Goal: Understand process/instructions

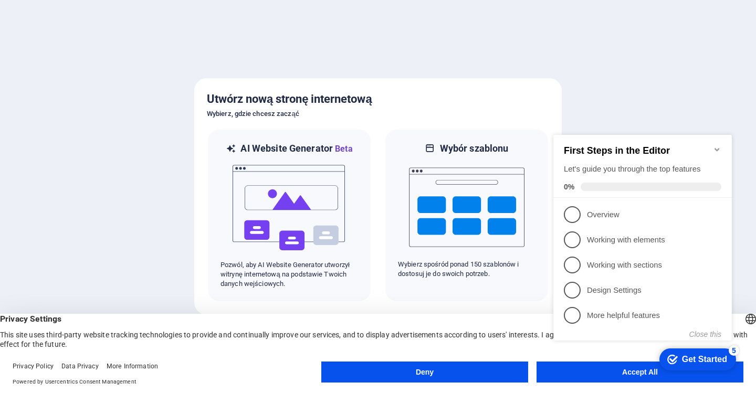
click at [630, 373] on div "checkmark Get Started 5 First Steps in the Editor Let's guide you through the t…" at bounding box center [644, 247] width 191 height 255
click at [638, 372] on div "checkmark Get Started 5 First Steps in the Editor Let's guide you through the t…" at bounding box center [644, 247] width 191 height 255
click at [715, 145] on icon "Minimize checklist" at bounding box center [717, 149] width 8 height 8
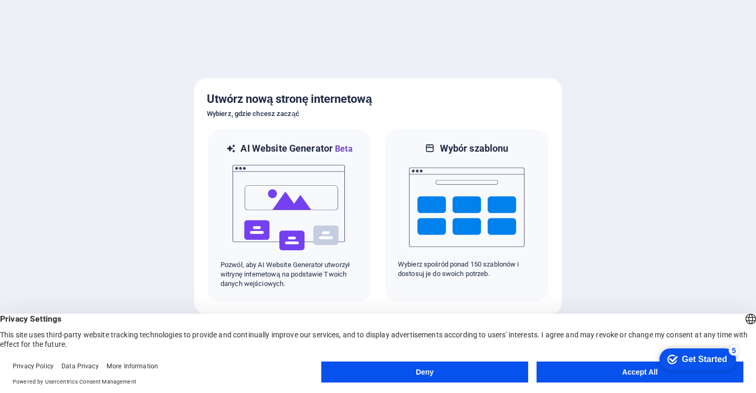
click at [706, 360] on div "Get Started" at bounding box center [704, 359] width 45 height 9
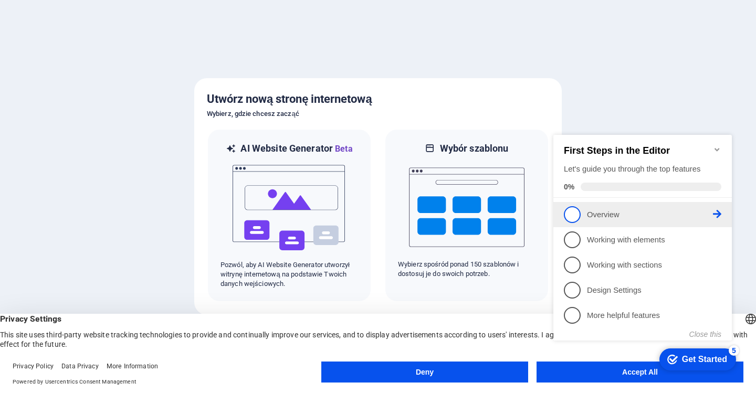
click at [595, 215] on p "Overview - incomplete" at bounding box center [650, 214] width 126 height 11
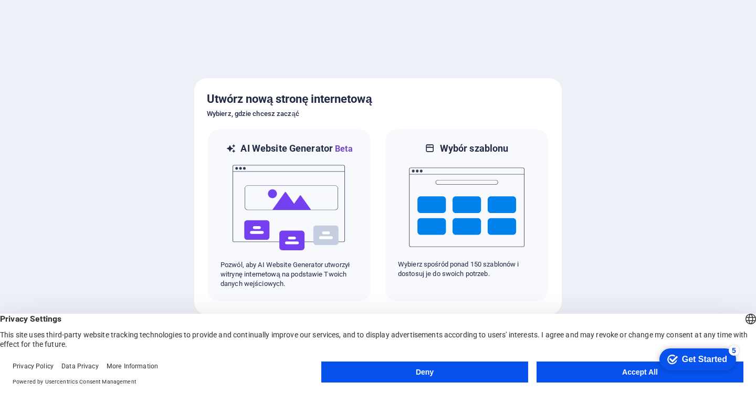
click at [628, 371] on button "Accept All" at bounding box center [639, 372] width 207 height 21
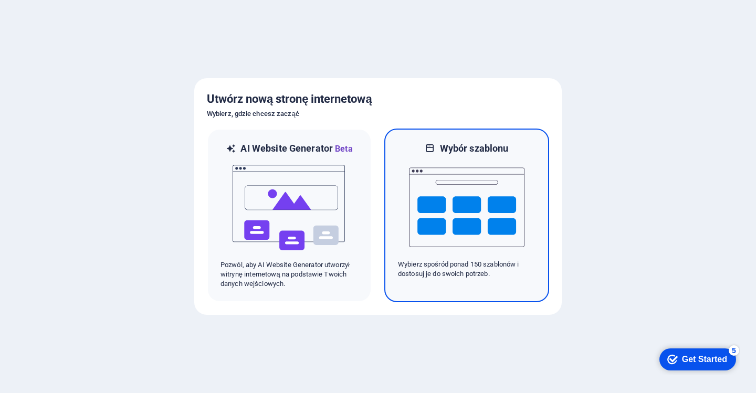
click at [457, 207] on img at bounding box center [466, 207] width 115 height 105
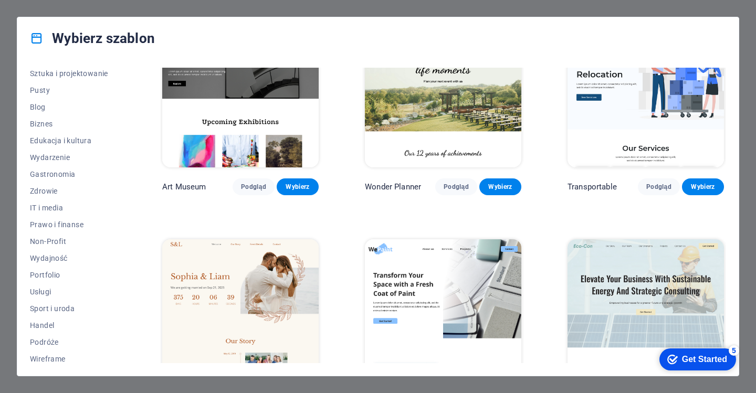
scroll to position [124, 0]
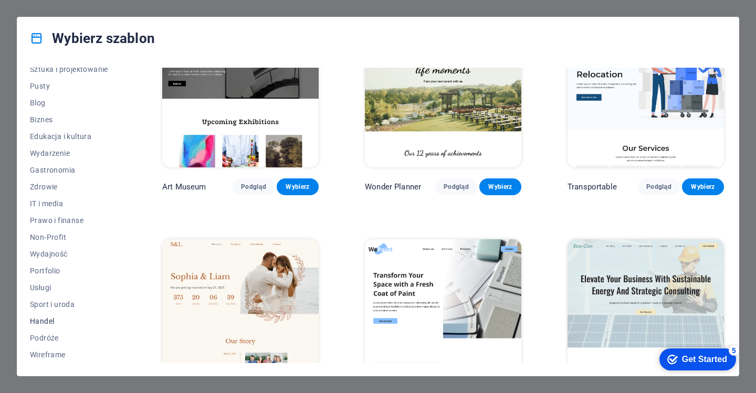
click at [47, 319] on span "Handel" at bounding box center [73, 321] width 86 height 8
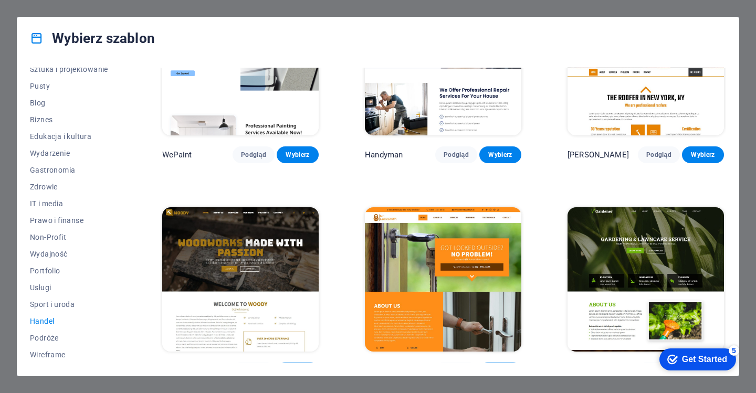
scroll to position [45, 0]
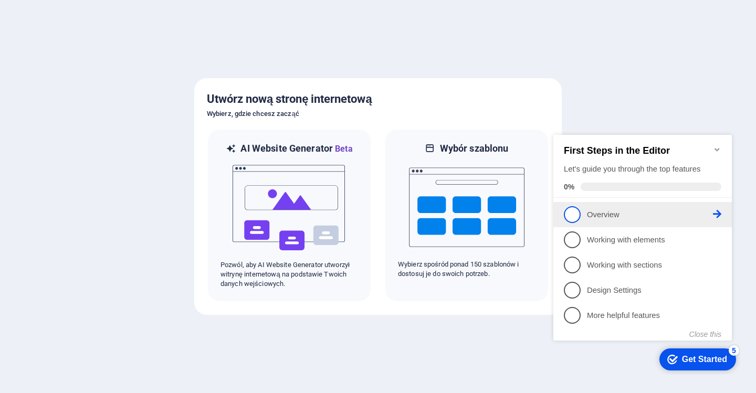
click at [571, 210] on span "1" at bounding box center [572, 214] width 17 height 17
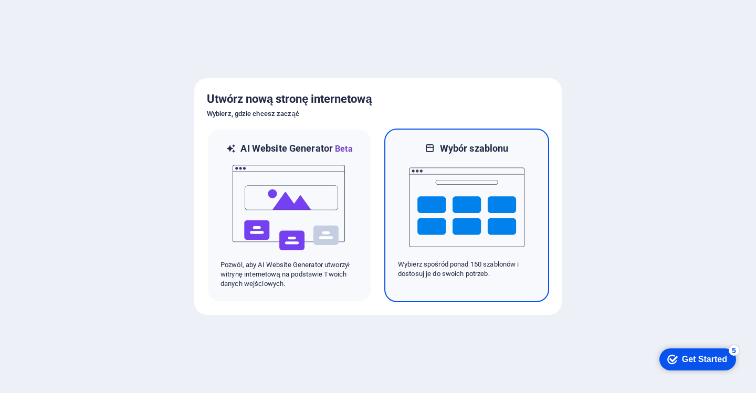
click at [474, 209] on img at bounding box center [466, 207] width 115 height 105
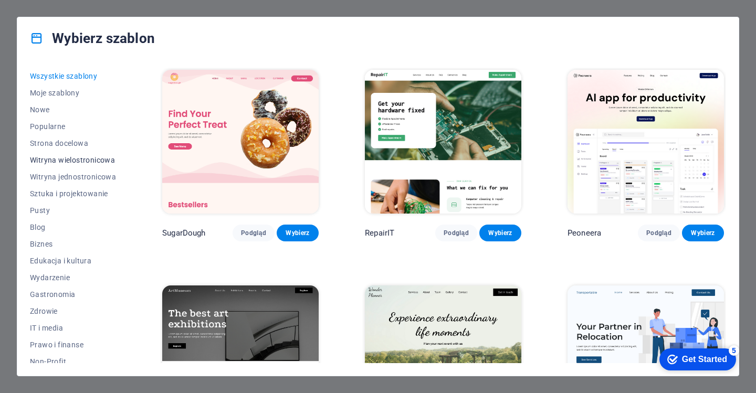
click at [48, 161] on span "Witryna wielostronicowa" at bounding box center [73, 160] width 86 height 8
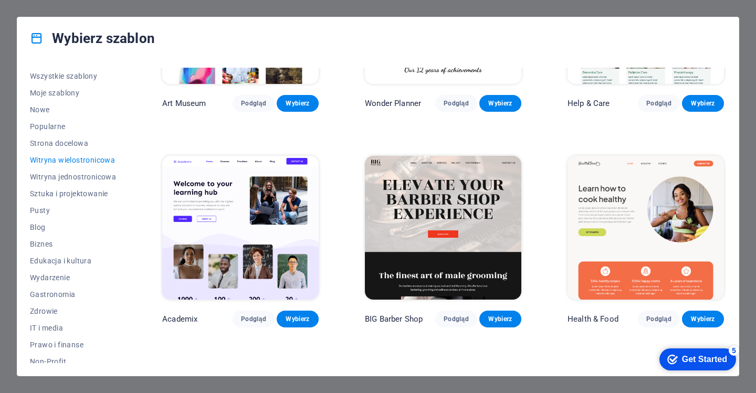
scroll to position [105, 0]
